Goal: Use online tool/utility: Utilize a website feature to perform a specific function

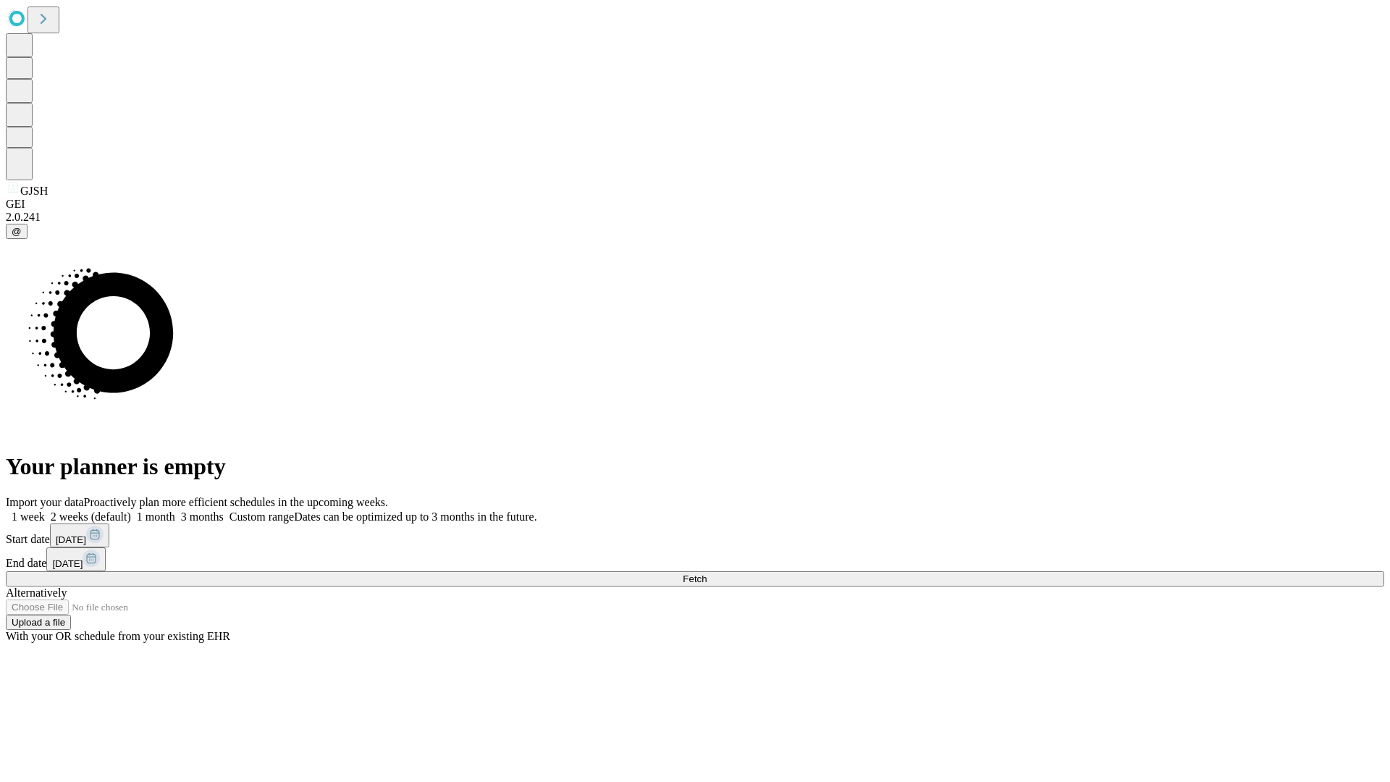
click at [706, 573] on span "Fetch" at bounding box center [694, 578] width 24 height 11
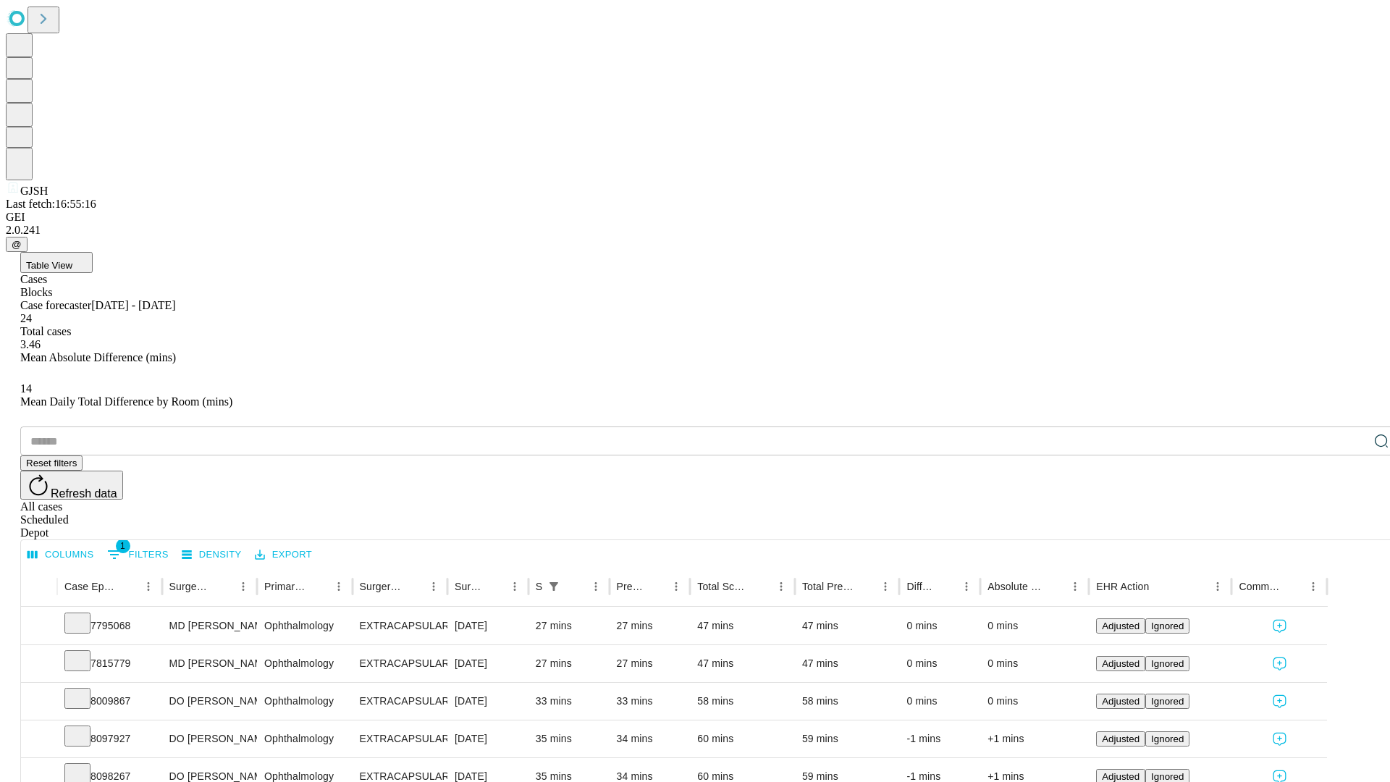
click at [72, 260] on span "Table View" at bounding box center [49, 265] width 46 height 11
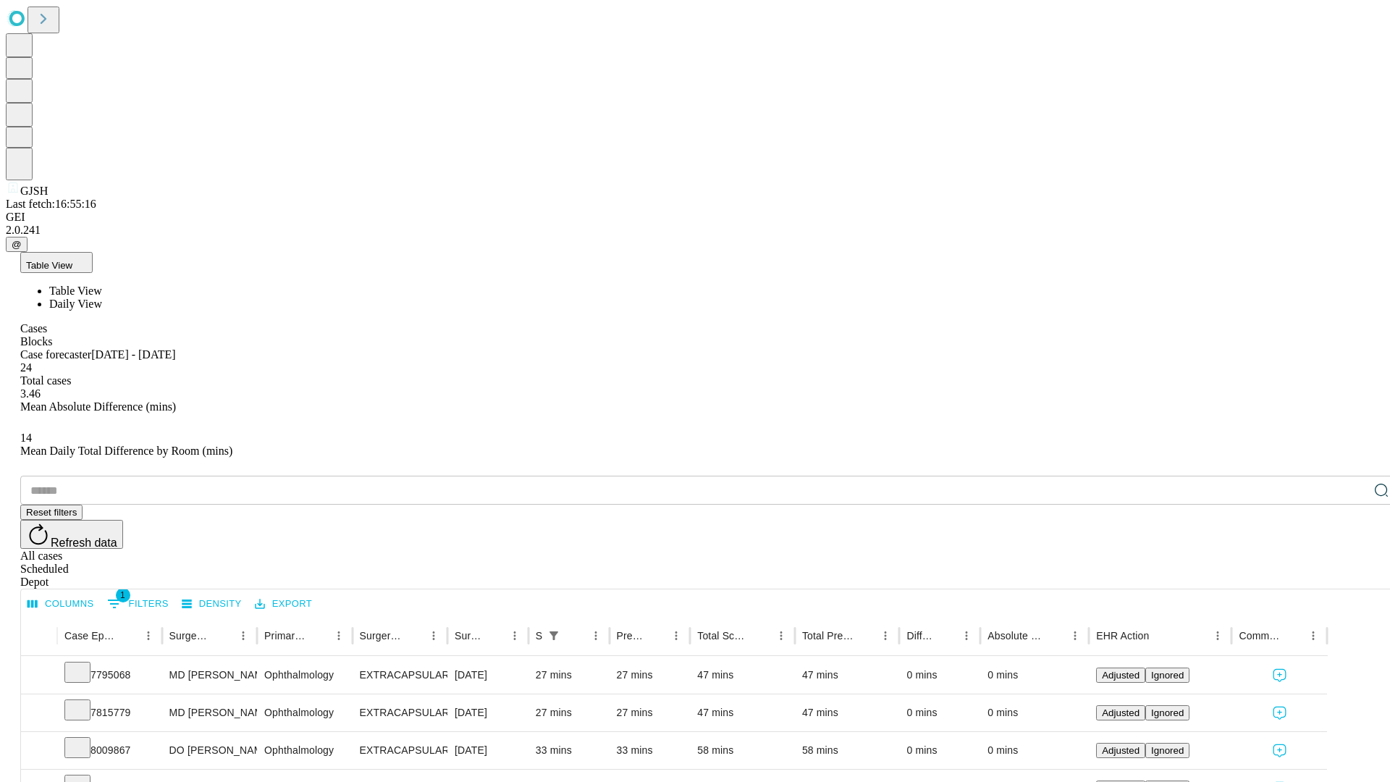
click at [102, 297] on span "Daily View" at bounding box center [75, 303] width 53 height 12
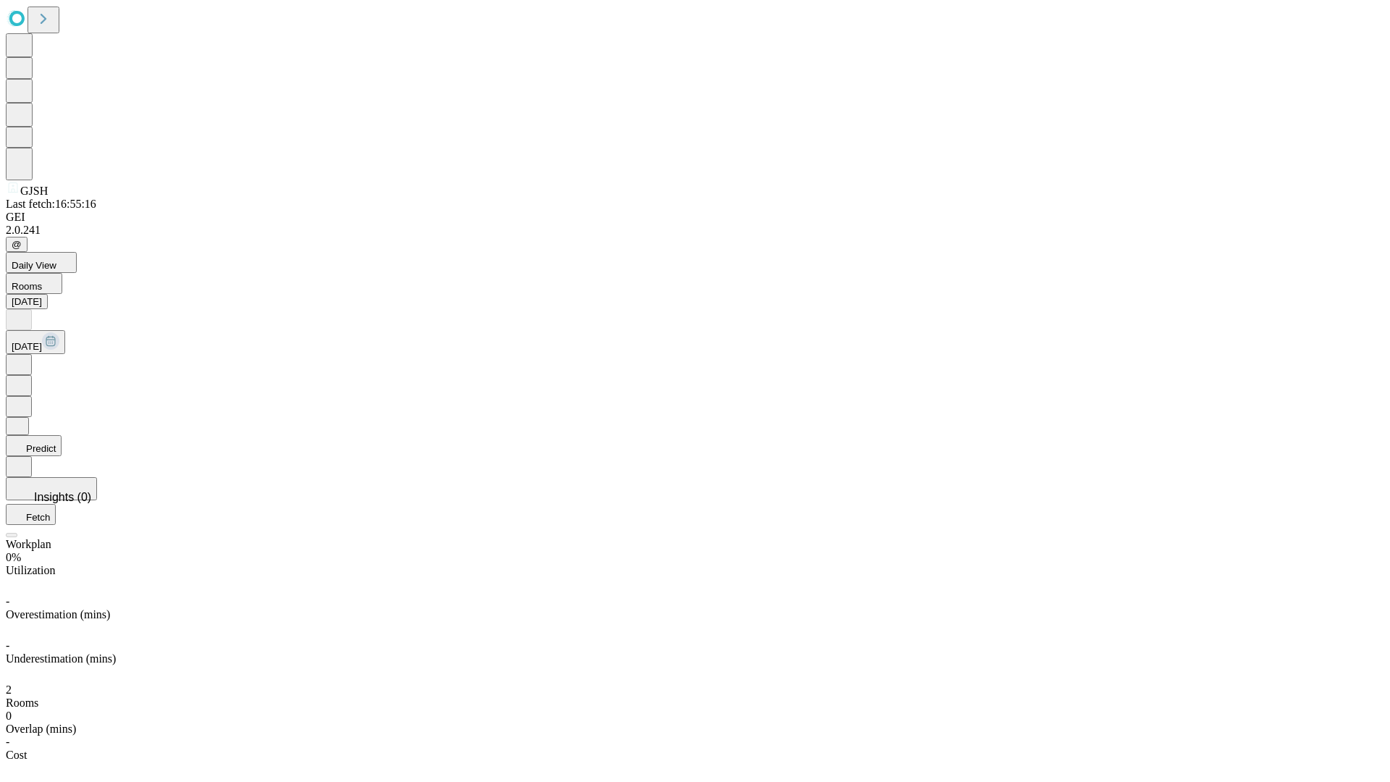
click at [62, 435] on button "Predict" at bounding box center [34, 445] width 56 height 21
